Goal: Complete application form: Complete application form

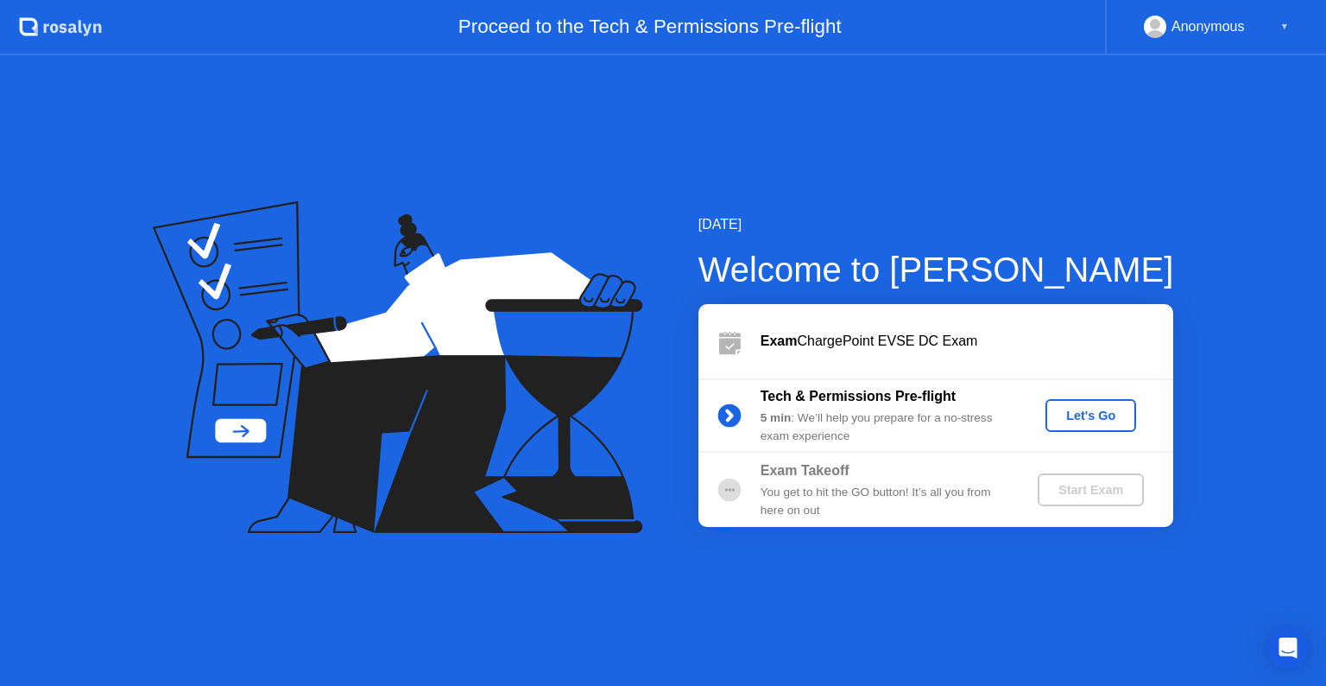
click at [1091, 411] on div "Let's Go" at bounding box center [1091, 415] width 77 height 14
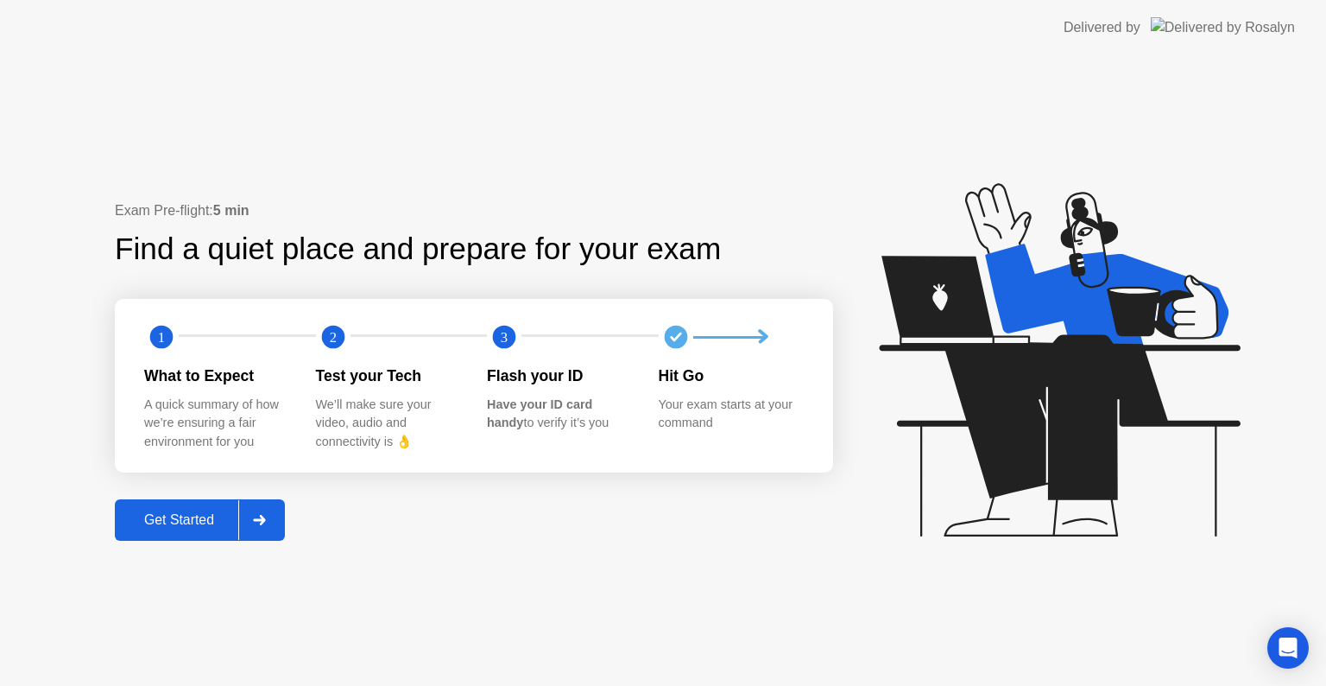
click at [196, 515] on div "Get Started" at bounding box center [179, 520] width 118 height 16
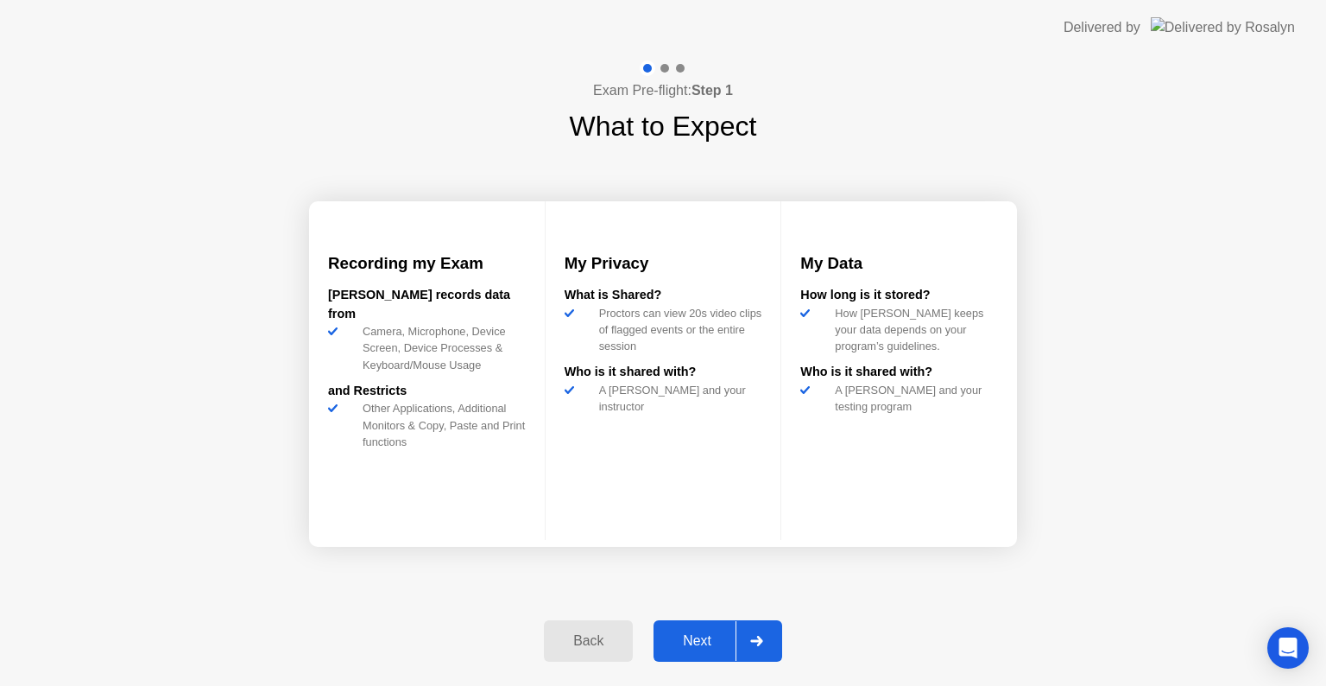
click at [693, 636] on div "Next" at bounding box center [697, 641] width 77 height 16
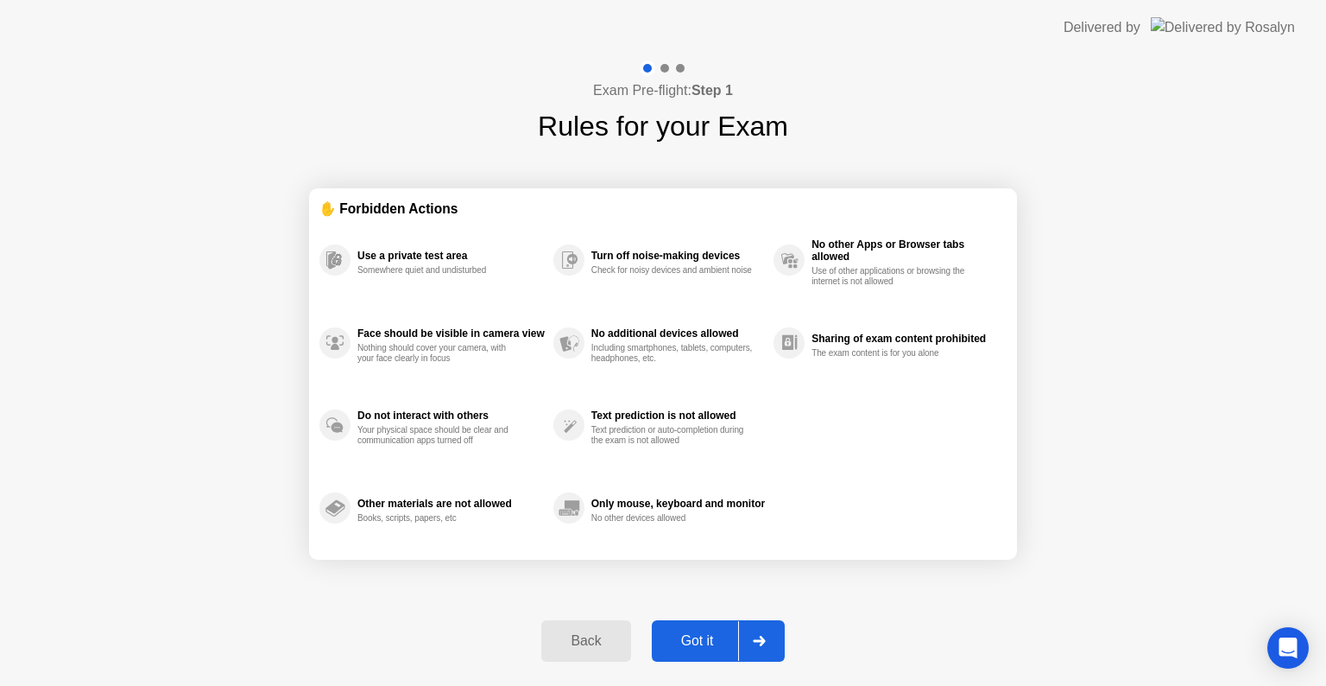
click at [693, 636] on div "Got it" at bounding box center [697, 641] width 81 height 16
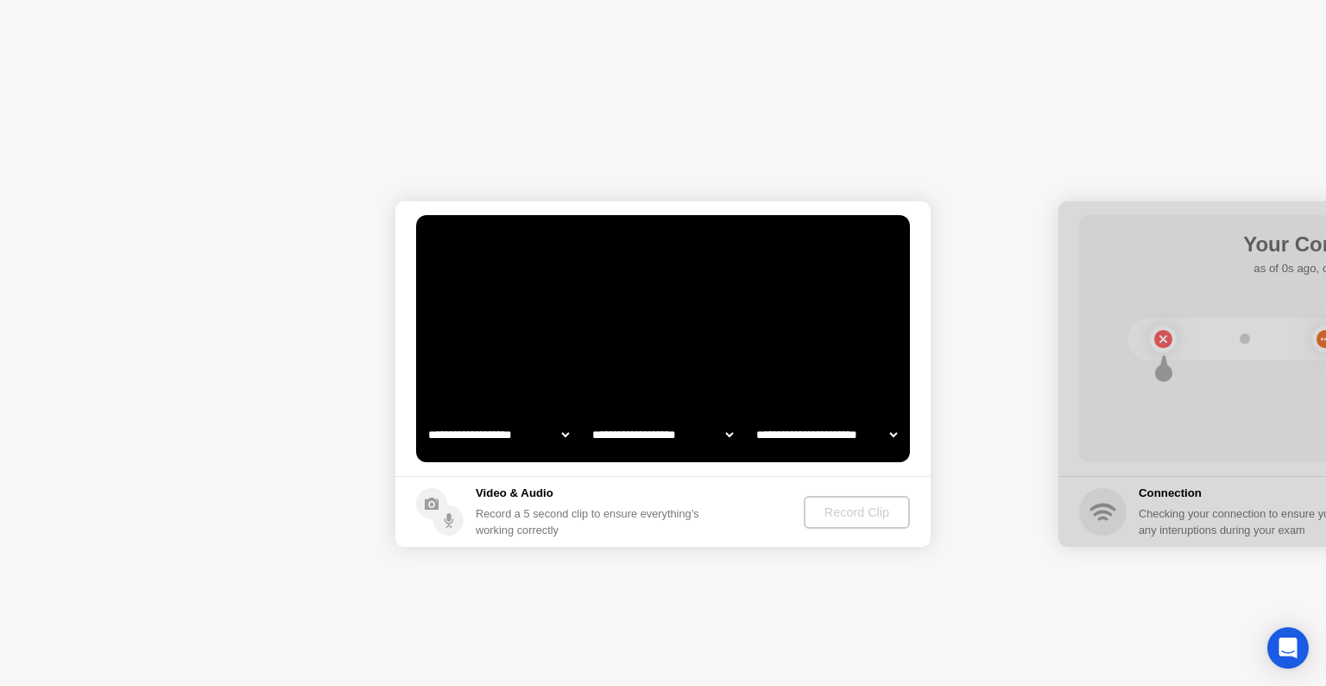
select select "**********"
select select "*******"
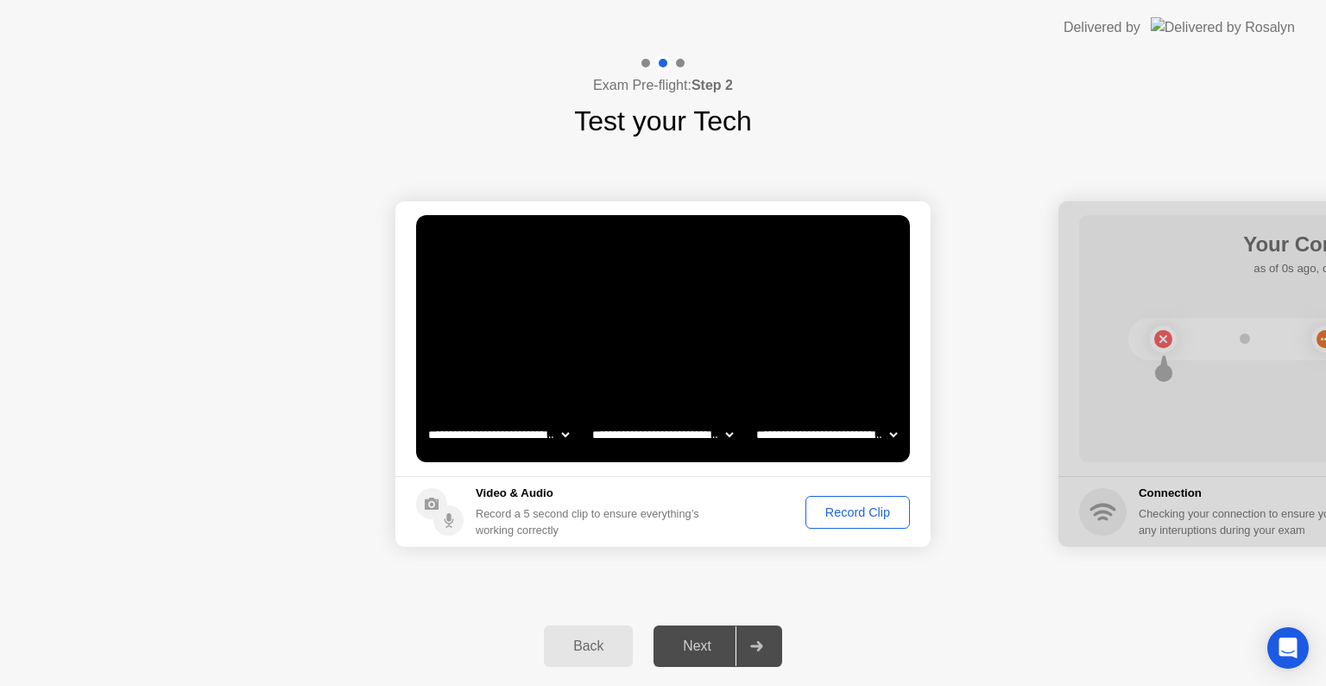
click at [851, 514] on div "Record Clip" at bounding box center [858, 512] width 92 height 14
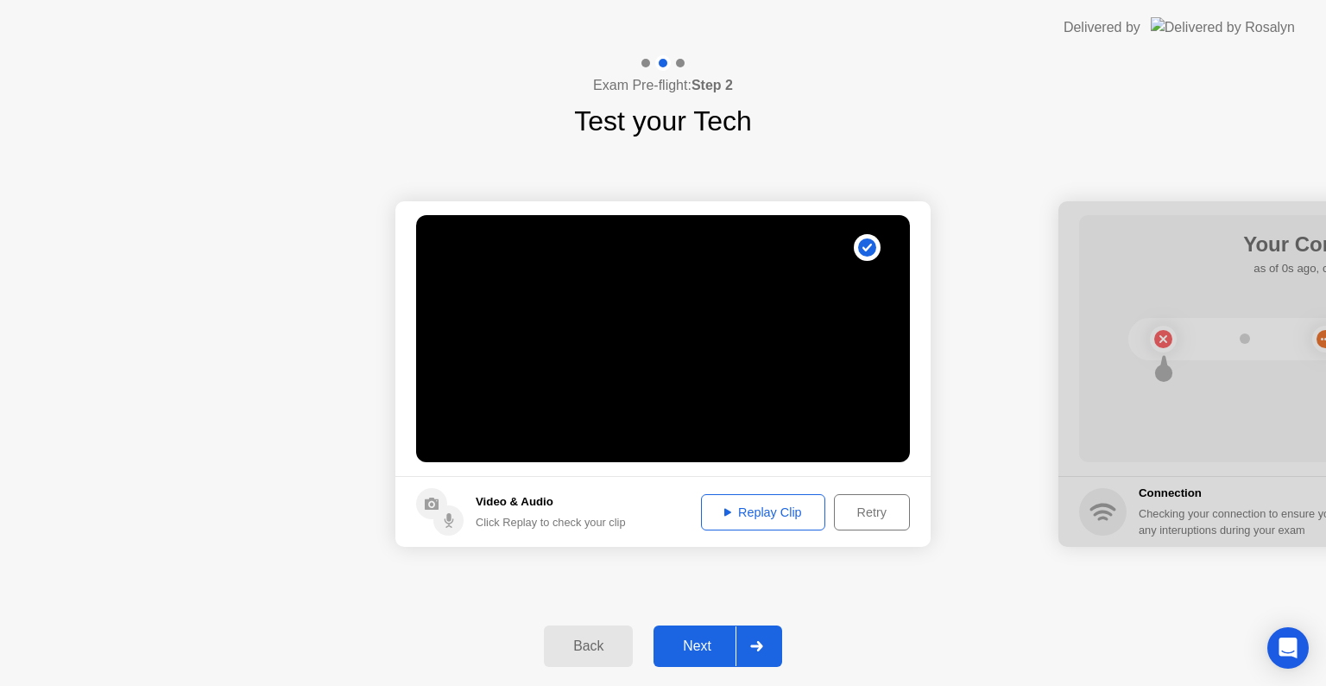
click at [702, 643] on div "Next" at bounding box center [697, 646] width 77 height 16
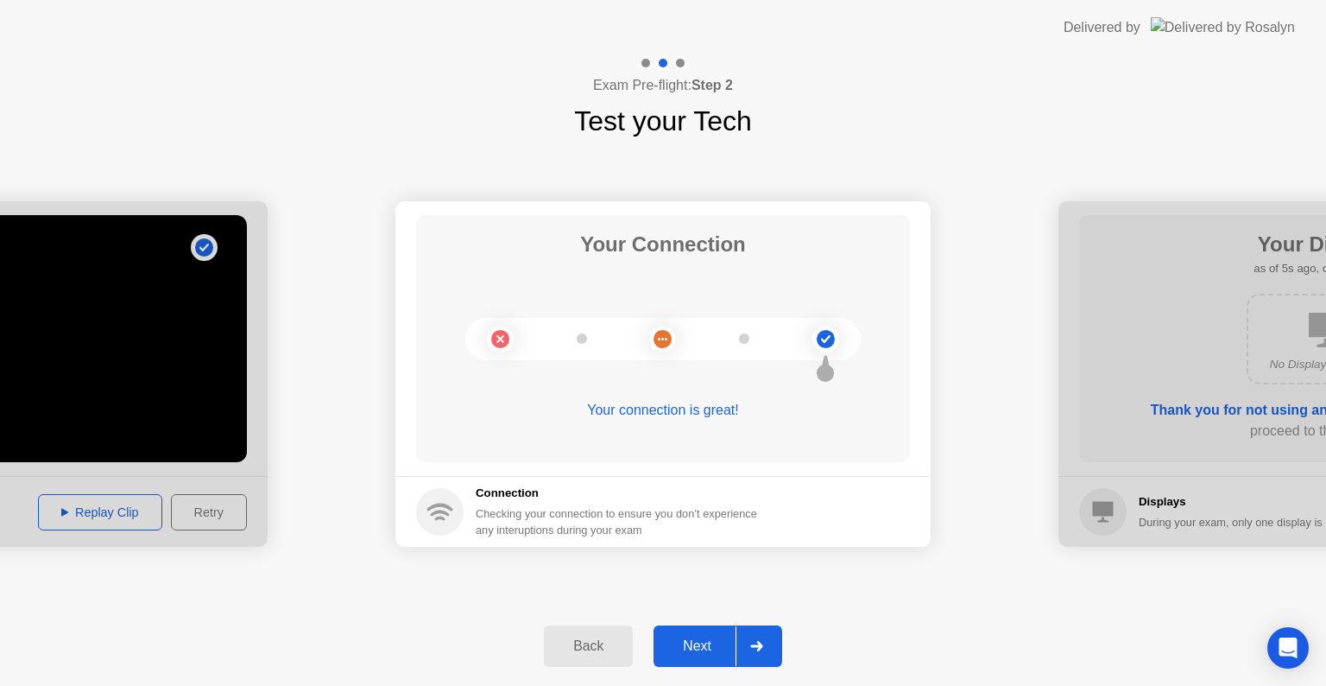
click at [697, 642] on div "Next" at bounding box center [697, 646] width 77 height 16
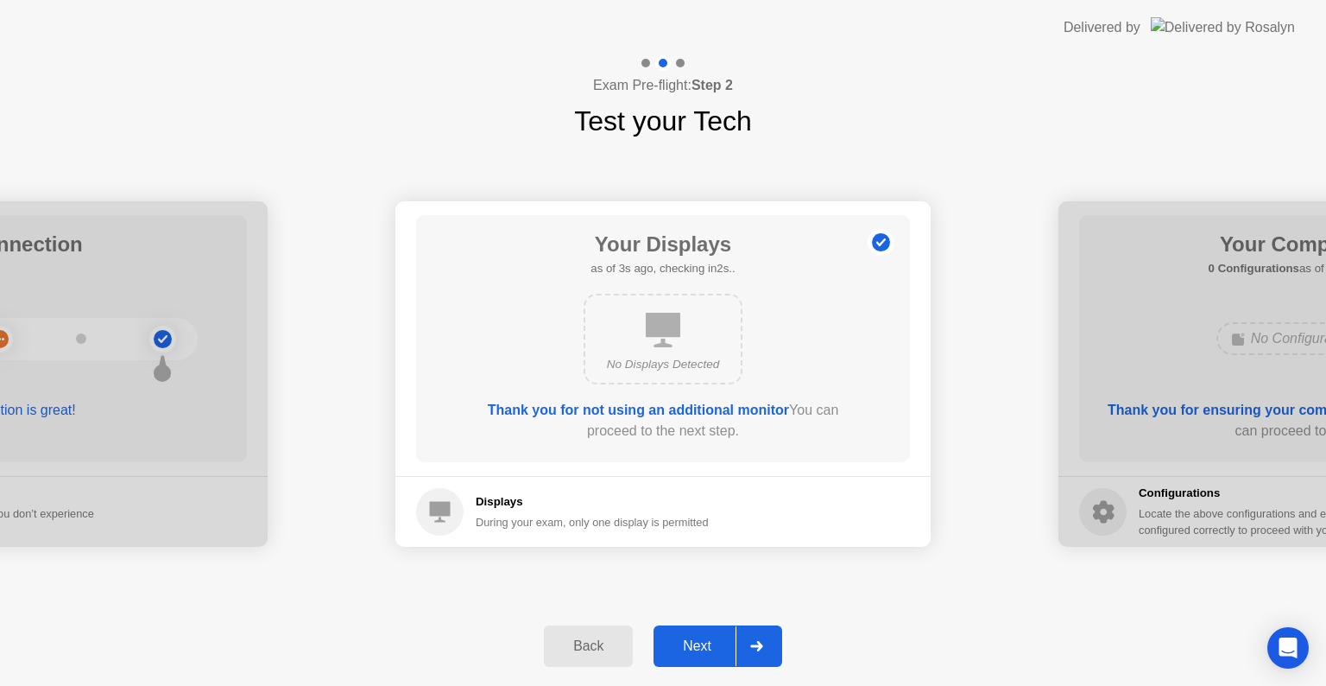
click at [697, 642] on div "Next" at bounding box center [697, 646] width 77 height 16
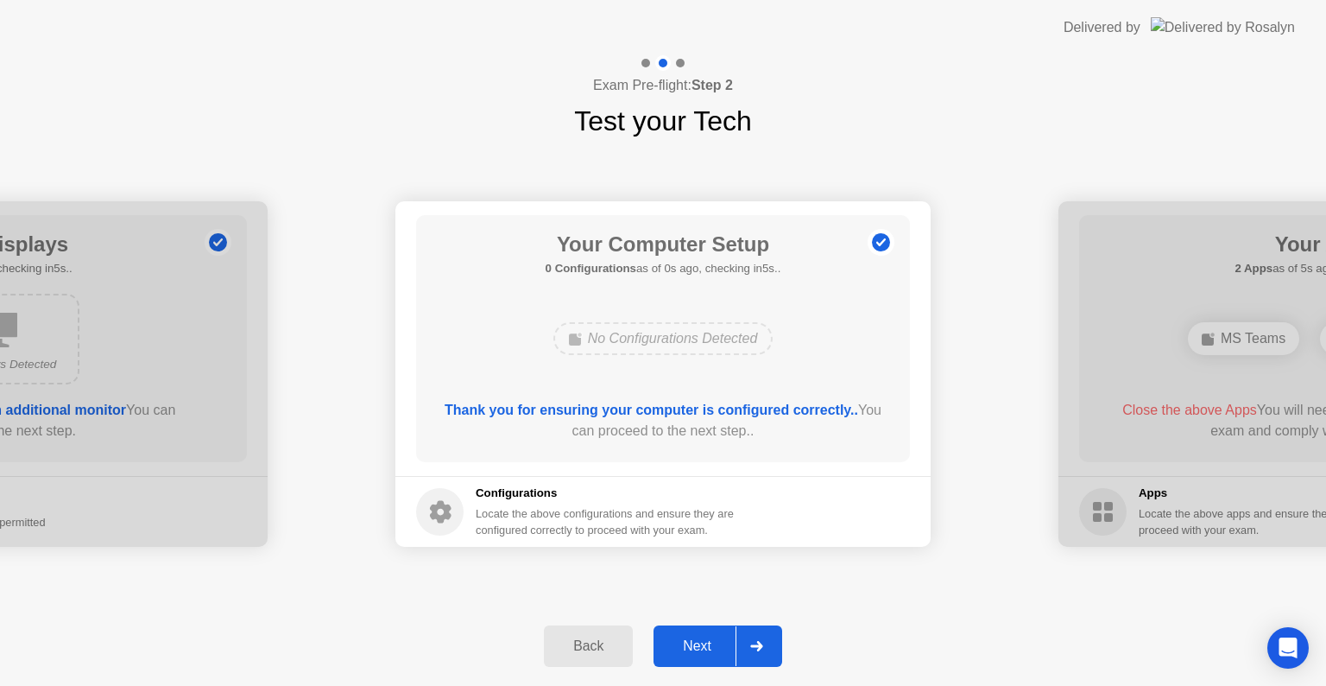
click at [697, 642] on div "Next" at bounding box center [697, 646] width 77 height 16
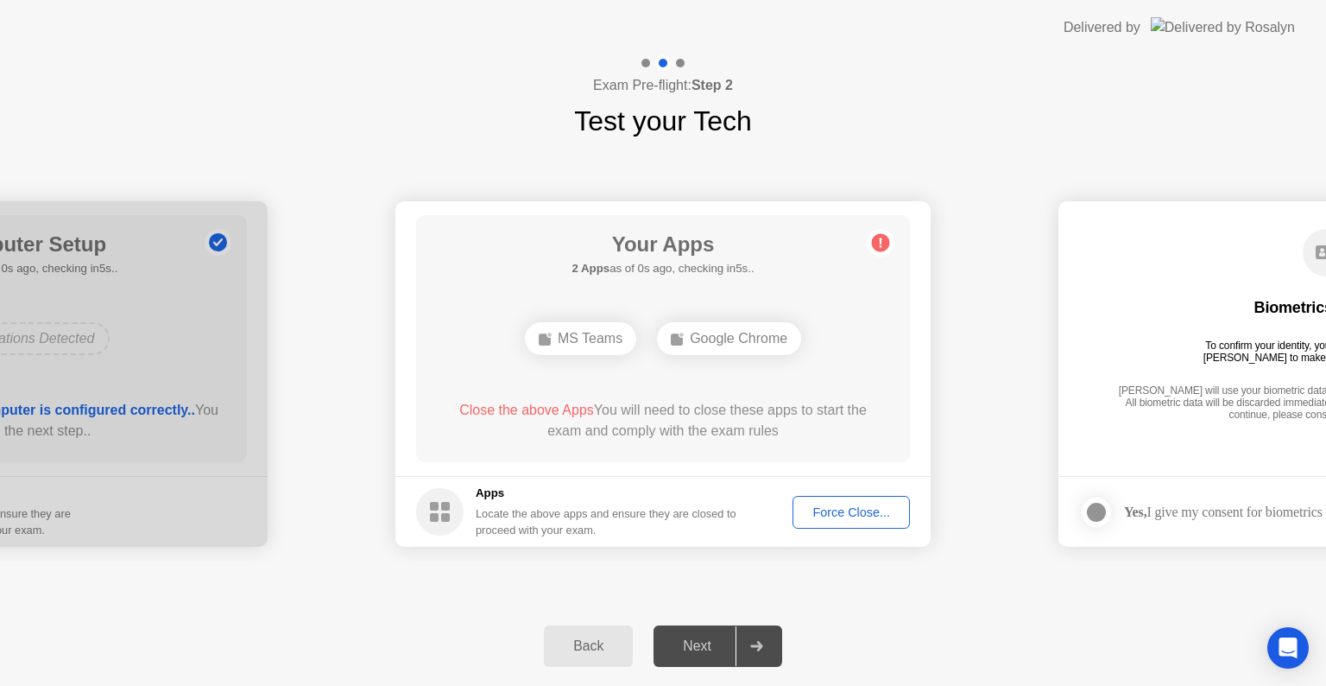
click at [840, 511] on div "Force Close..." at bounding box center [851, 512] width 105 height 14
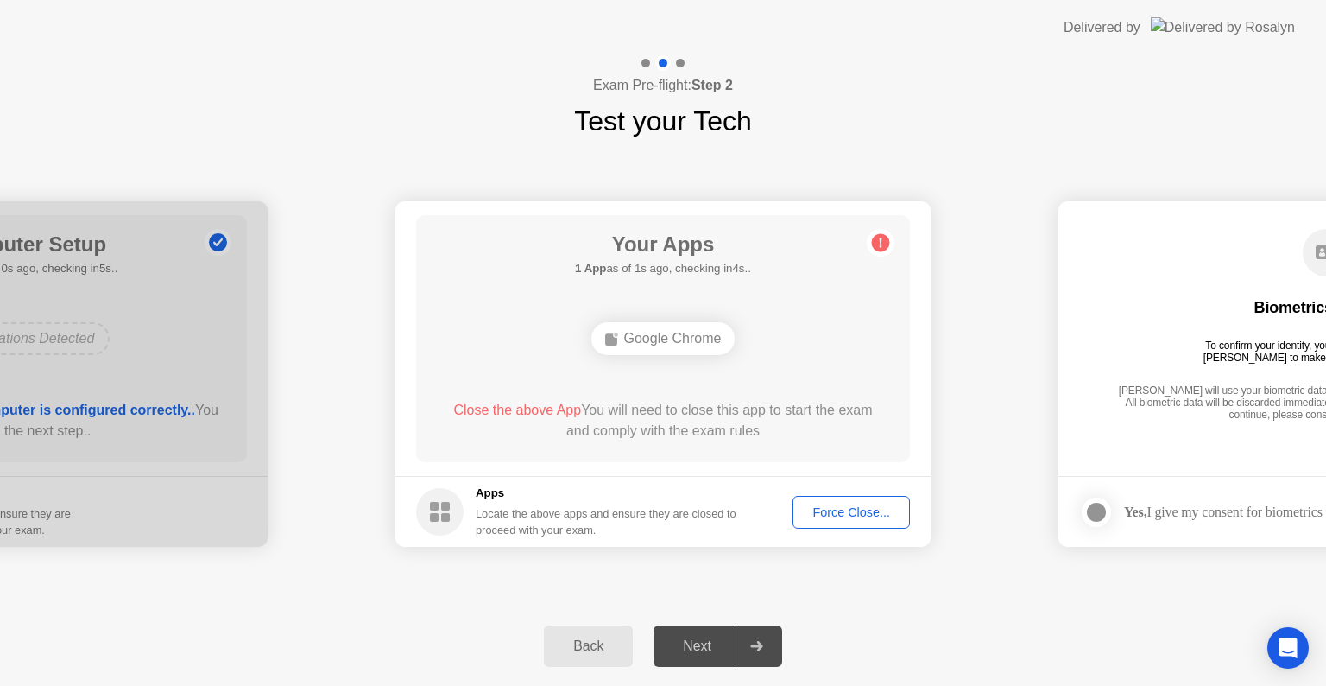
click at [837, 507] on div "Force Close..." at bounding box center [851, 512] width 105 height 14
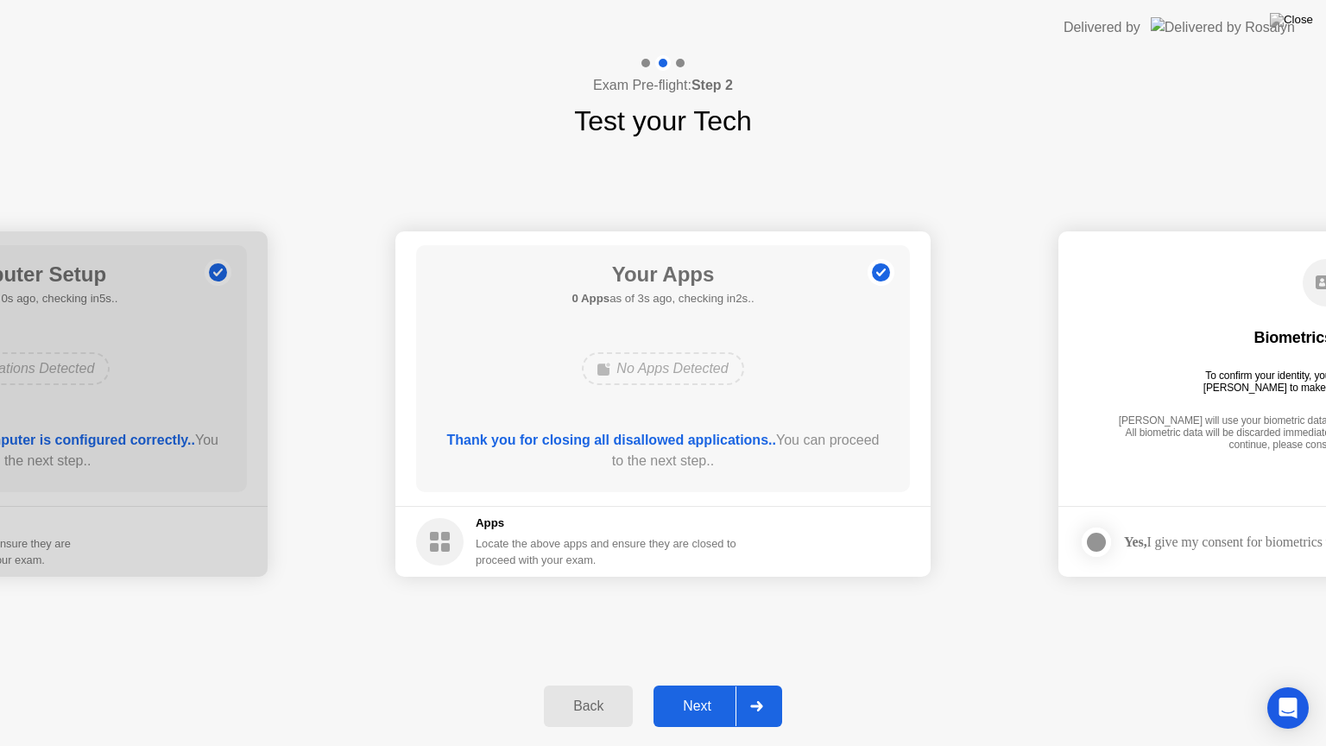
click at [708, 685] on div "Next" at bounding box center [697, 707] width 77 height 16
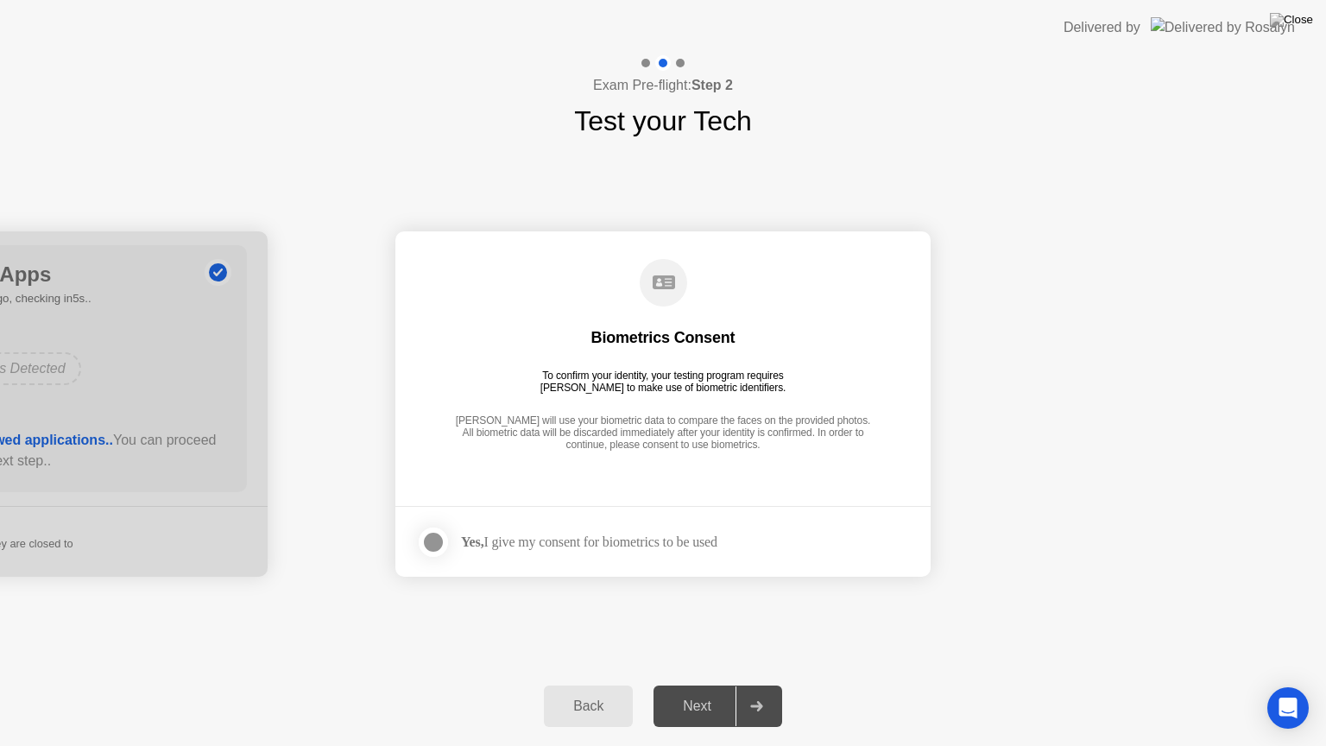
click at [438, 542] on div at bounding box center [433, 542] width 21 height 21
click at [707, 685] on div "Next" at bounding box center [697, 707] width 77 height 16
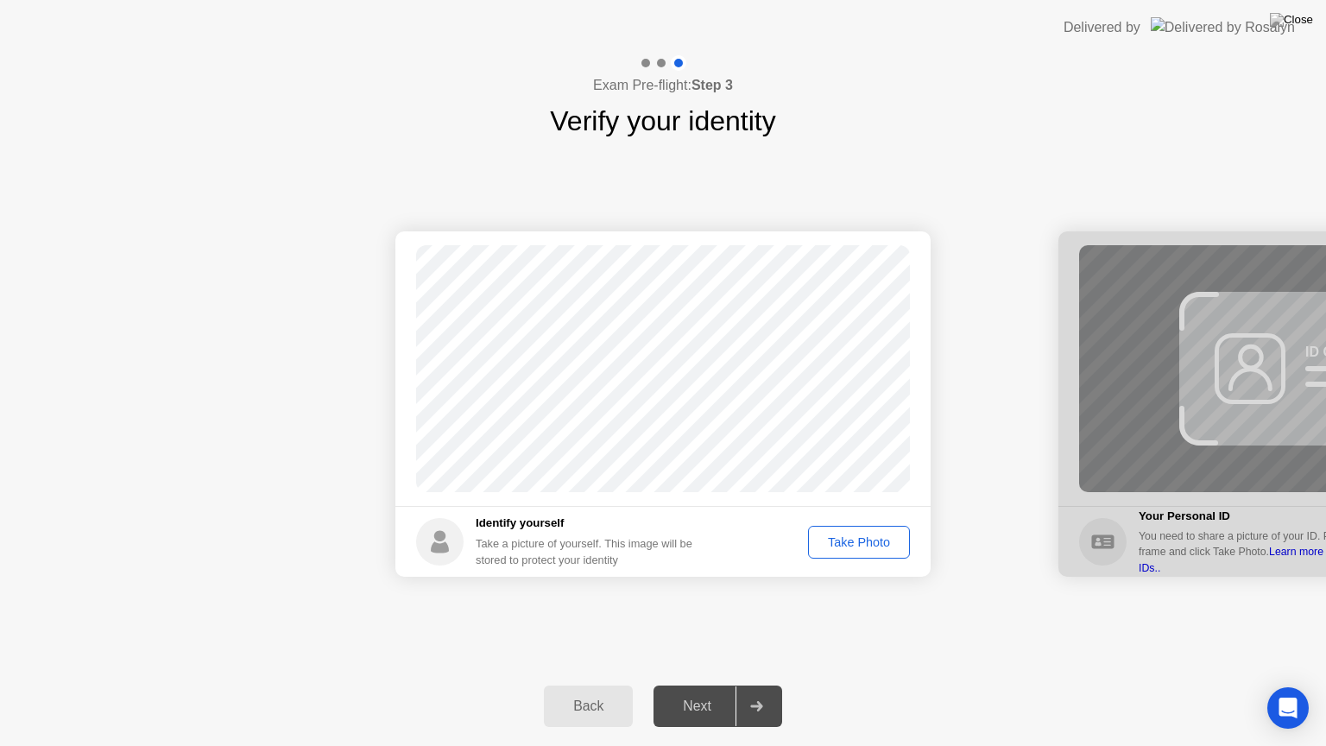
click at [853, 542] on div "Take Photo" at bounding box center [859, 542] width 90 height 14
click at [718, 685] on div "Next" at bounding box center [697, 707] width 77 height 16
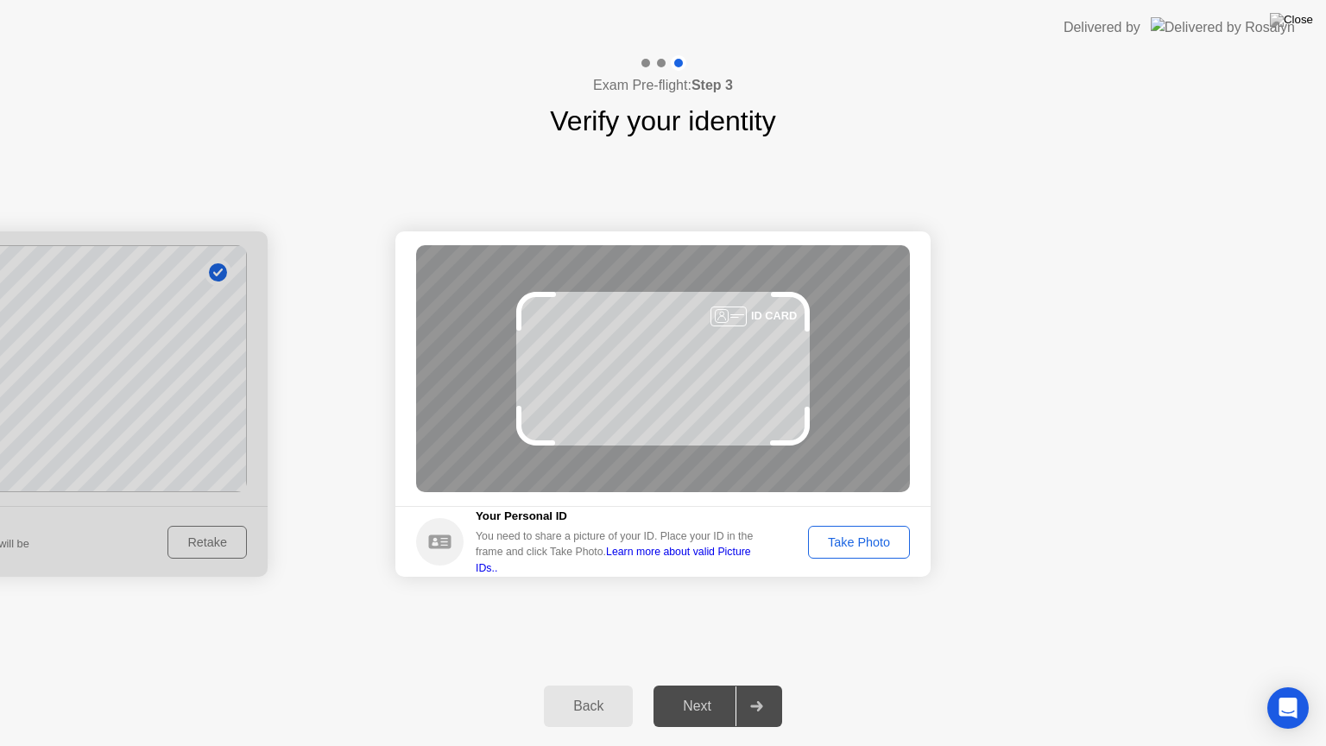
click at [854, 538] on div "Take Photo" at bounding box center [859, 542] width 90 height 14
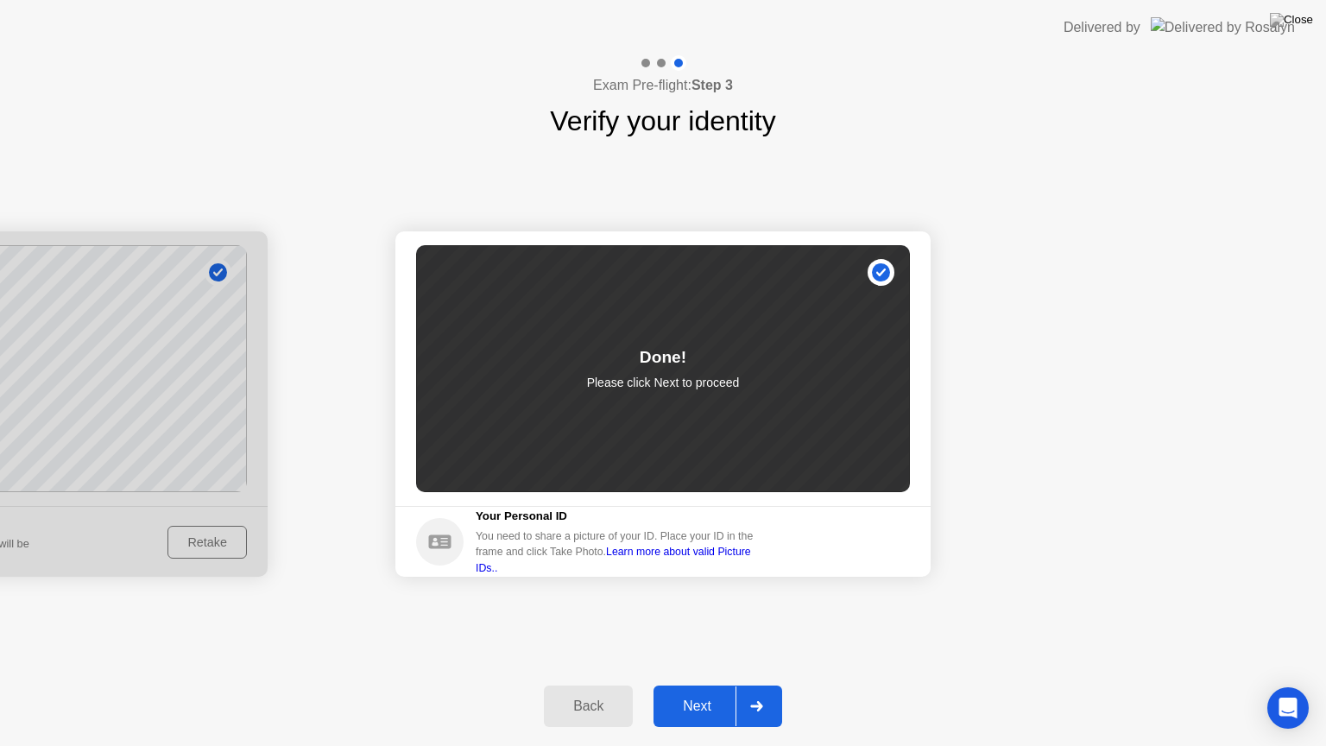
click at [698, 685] on div "Next" at bounding box center [697, 707] width 77 height 16
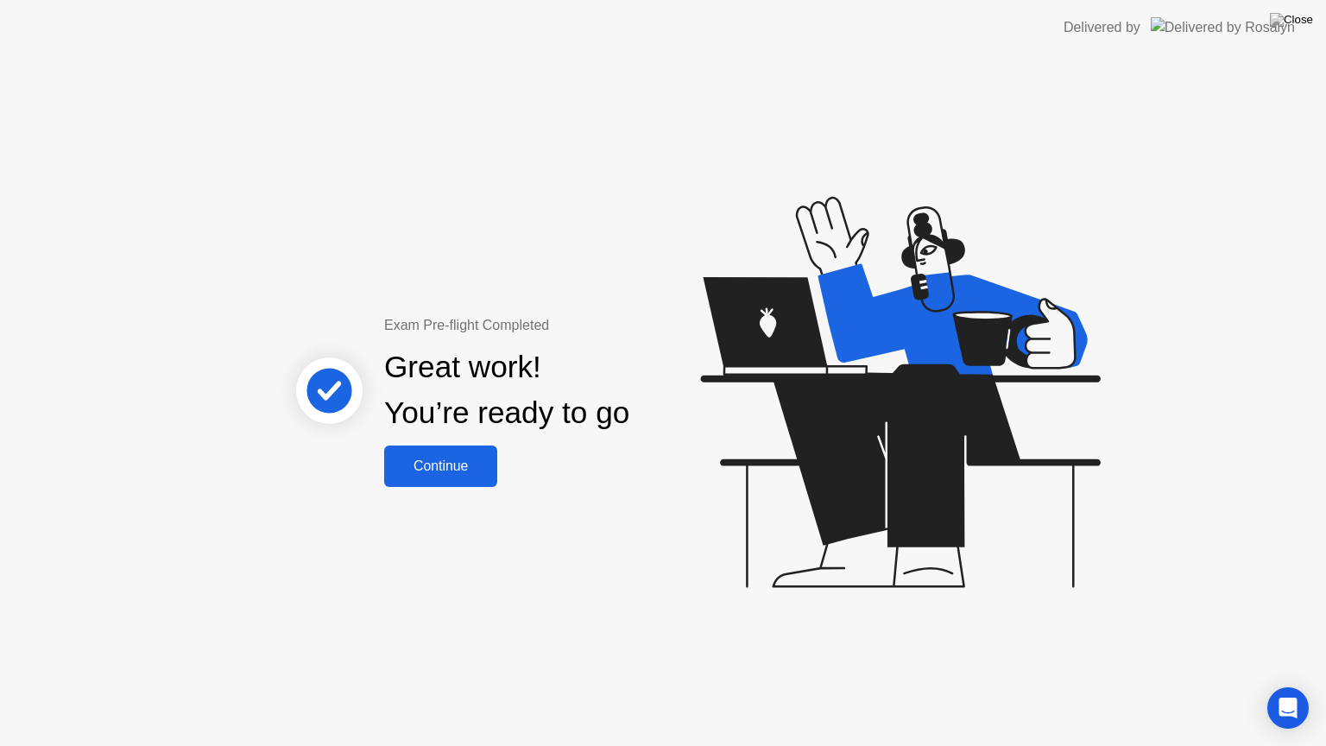
click at [453, 465] on div "Continue" at bounding box center [440, 467] width 103 height 16
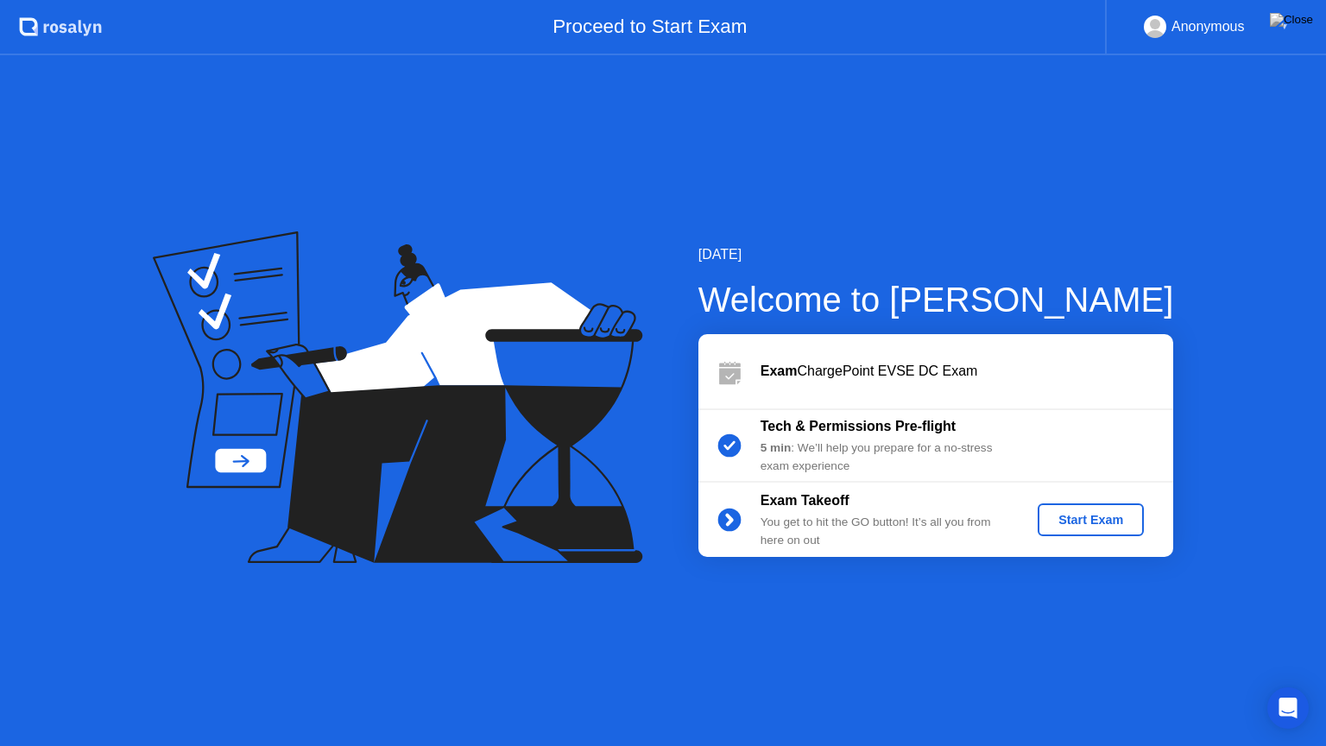
click at [1088, 522] on div "Start Exam" at bounding box center [1091, 520] width 92 height 14
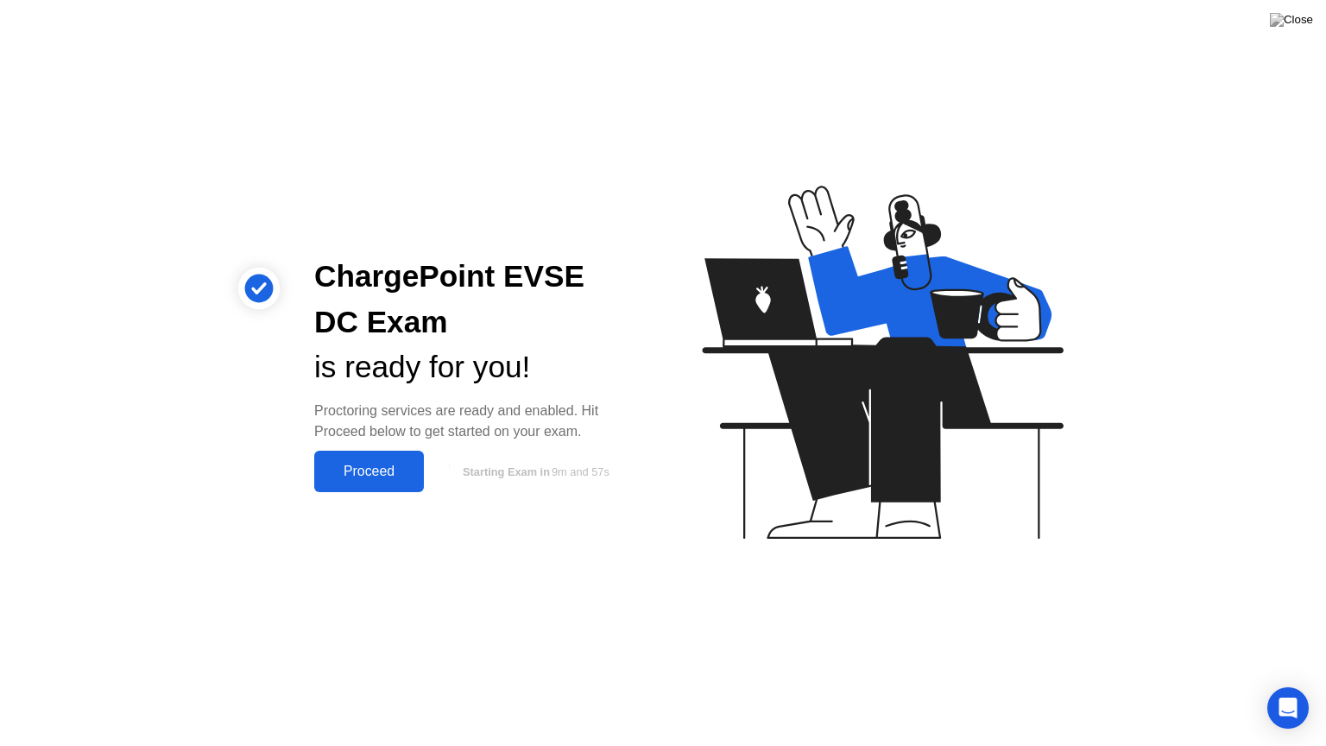
click at [356, 471] on div "Proceed" at bounding box center [369, 472] width 99 height 16
